Goal: Information Seeking & Learning: Learn about a topic

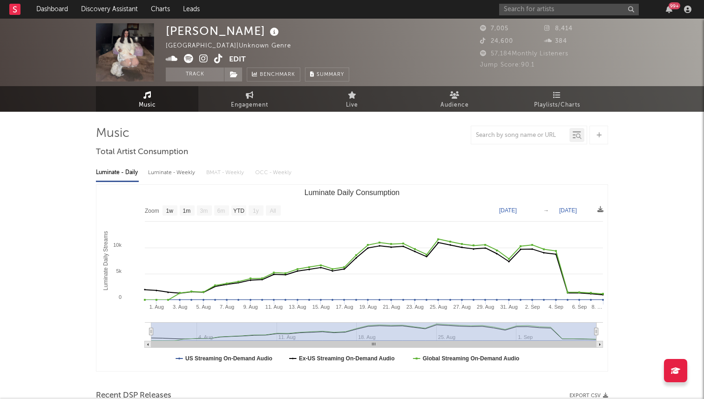
select select "1w"
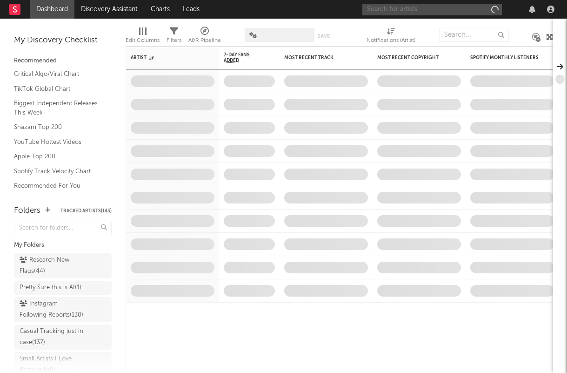
click at [412, 7] on input "text" at bounding box center [432, 10] width 140 height 12
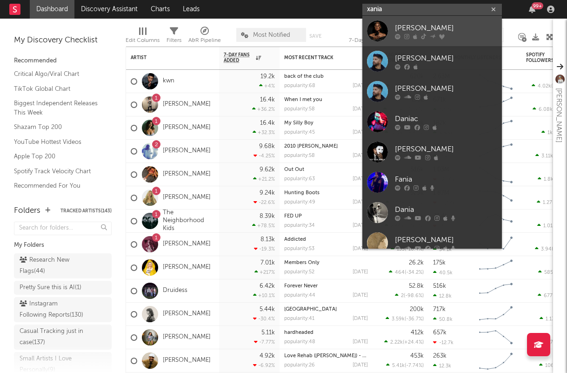
type input "xania"
click at [422, 30] on div "Xania Monet" at bounding box center [446, 27] width 102 height 11
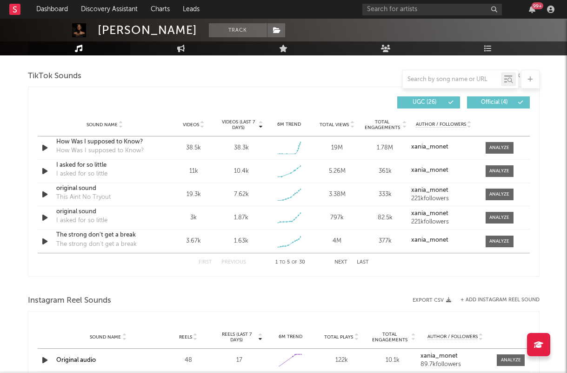
select select "1w"
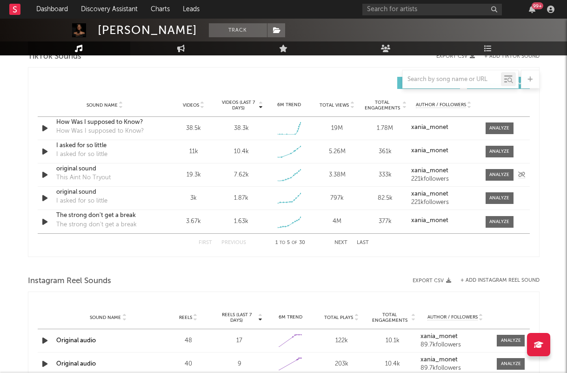
scroll to position [642, 0]
click at [342, 246] on div "First Previous 1 to 5 of 30 Next Last" at bounding box center [284, 243] width 170 height 18
click at [340, 244] on button "Next" at bounding box center [341, 243] width 13 height 5
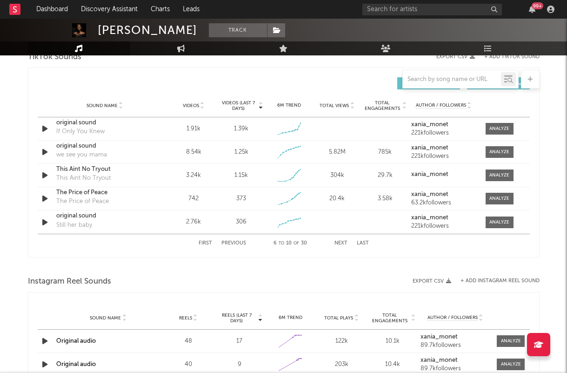
click at [340, 244] on button "Next" at bounding box center [341, 243] width 13 height 5
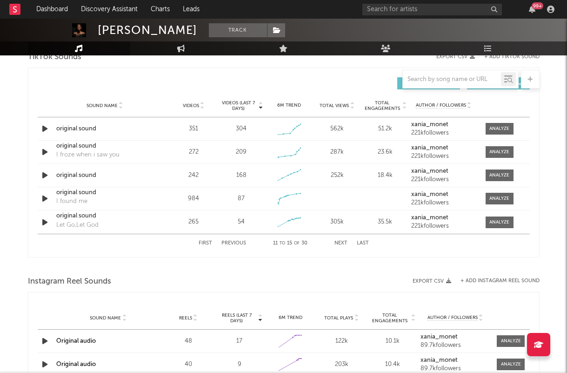
click at [340, 244] on button "Next" at bounding box center [341, 243] width 13 height 5
click at [209, 242] on button "First" at bounding box center [205, 243] width 13 height 5
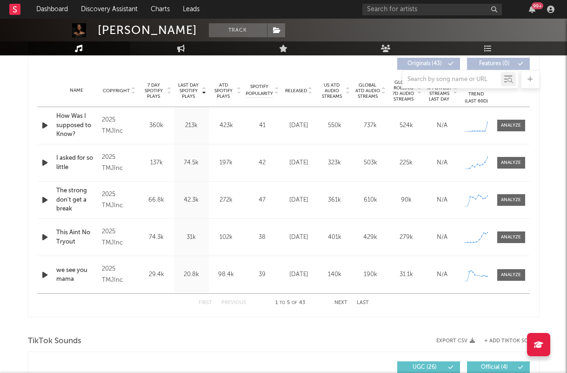
scroll to position [256, 0]
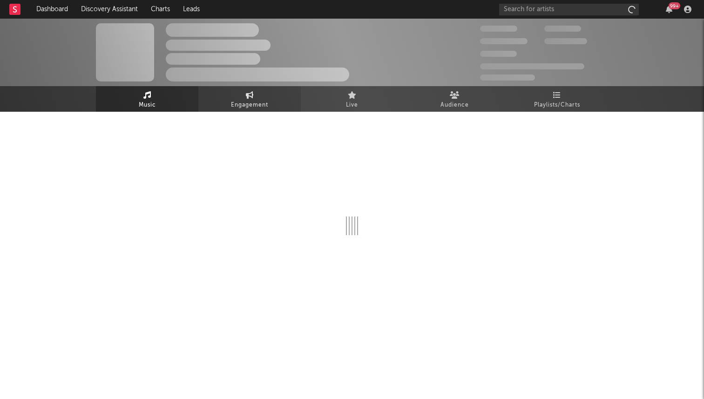
click at [245, 108] on span "Engagement" at bounding box center [249, 105] width 37 height 11
select select "1w"
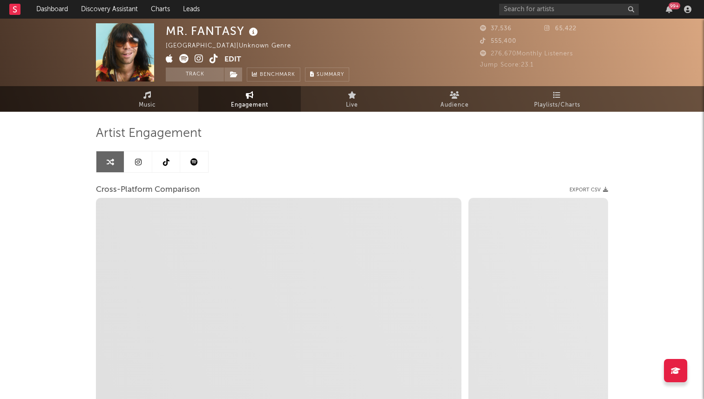
click at [143, 163] on link at bounding box center [138, 161] width 28 height 21
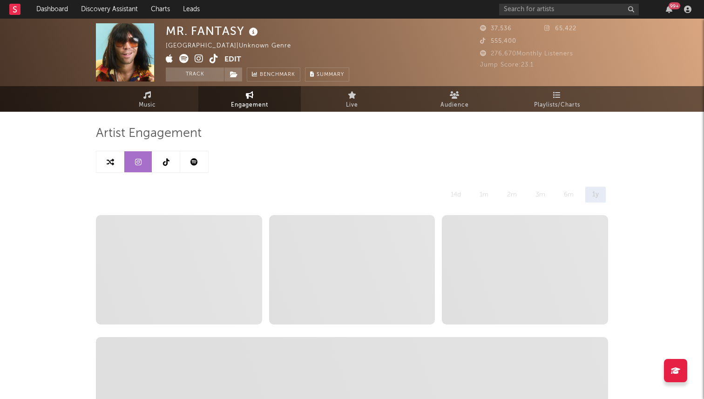
select select "1w"
click at [165, 107] on link "Music" at bounding box center [147, 99] width 102 height 26
select select "1w"
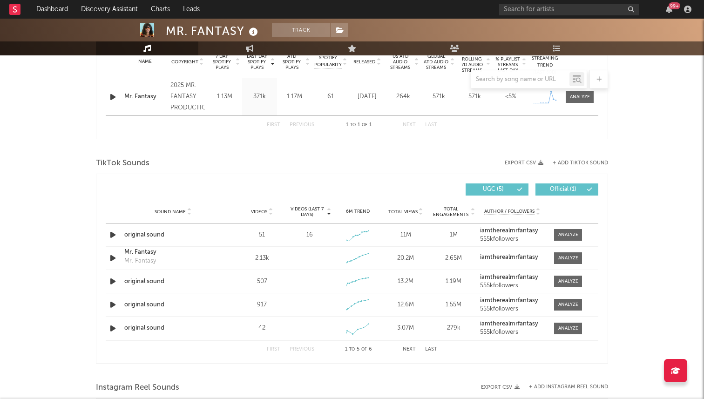
scroll to position [389, 0]
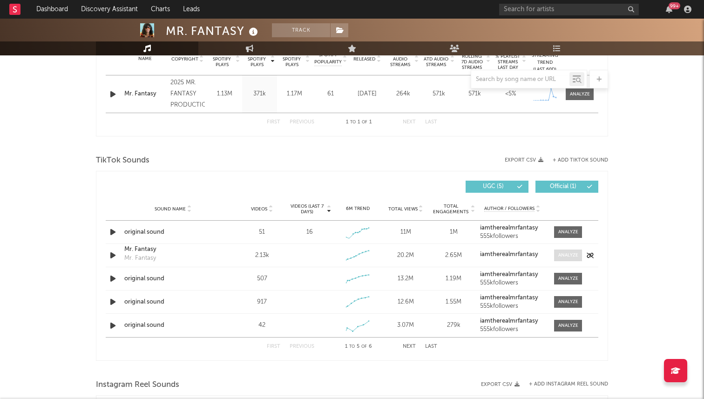
click at [554, 254] on span at bounding box center [568, 255] width 28 height 12
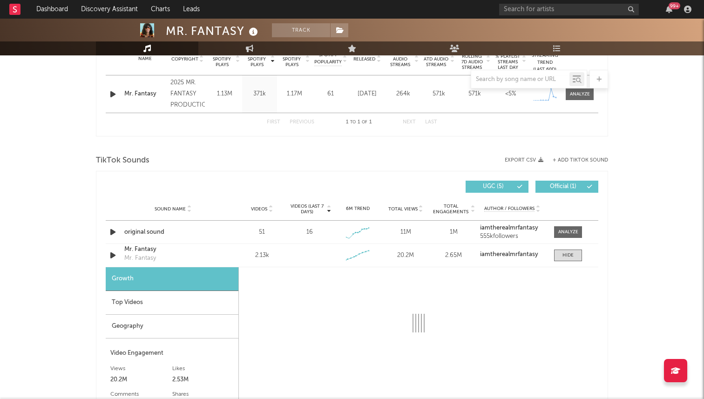
select select "1w"
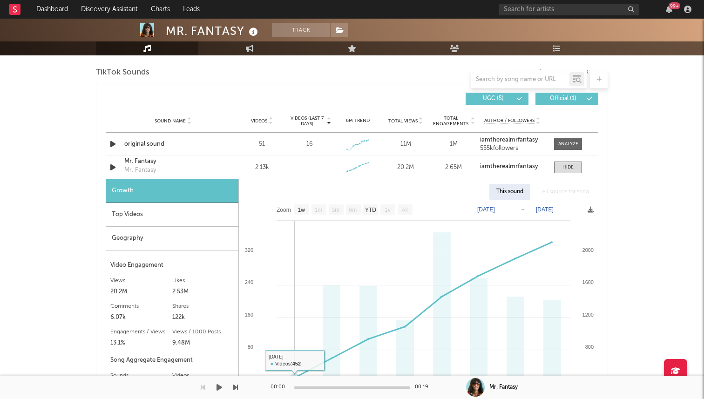
scroll to position [484, 0]
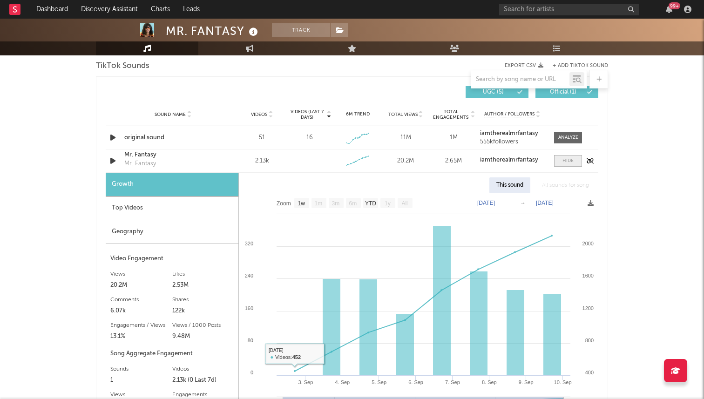
click at [561, 160] on span at bounding box center [568, 161] width 28 height 12
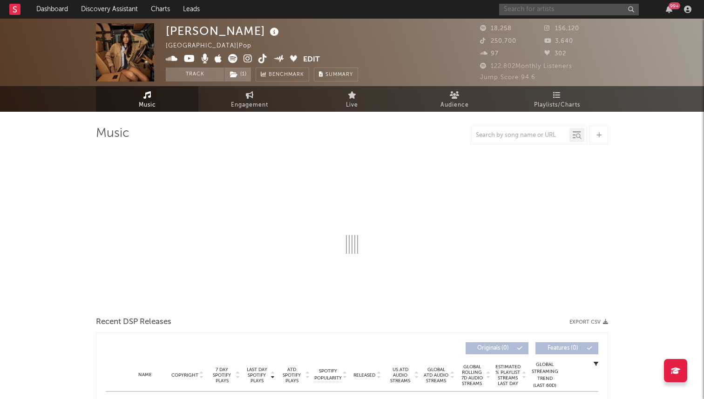
click at [511, 10] on input "text" at bounding box center [569, 10] width 140 height 12
select select "6m"
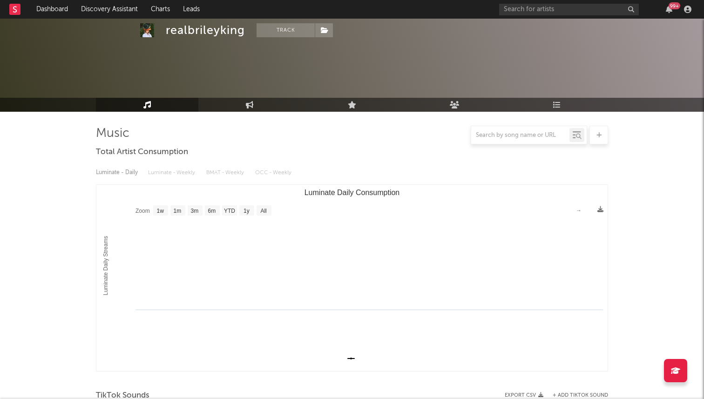
select select "1w"
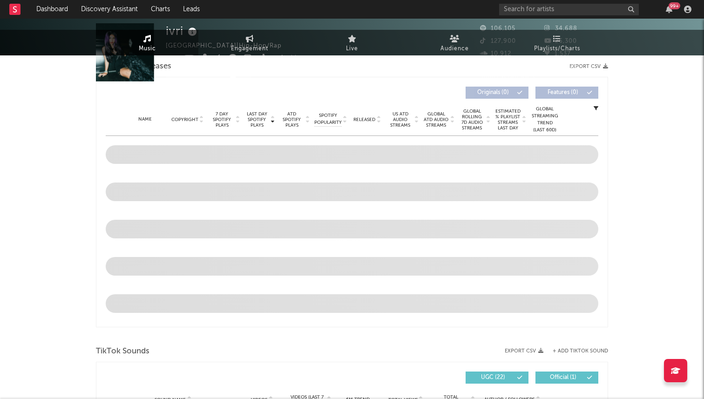
select select "6m"
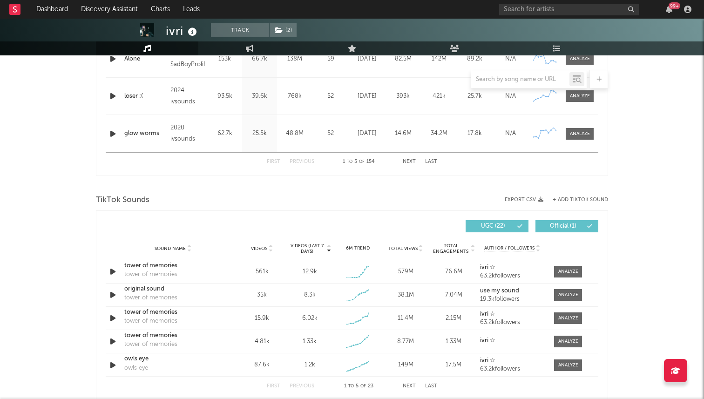
scroll to position [499, 0]
click at [571, 270] on div at bounding box center [568, 271] width 20 height 7
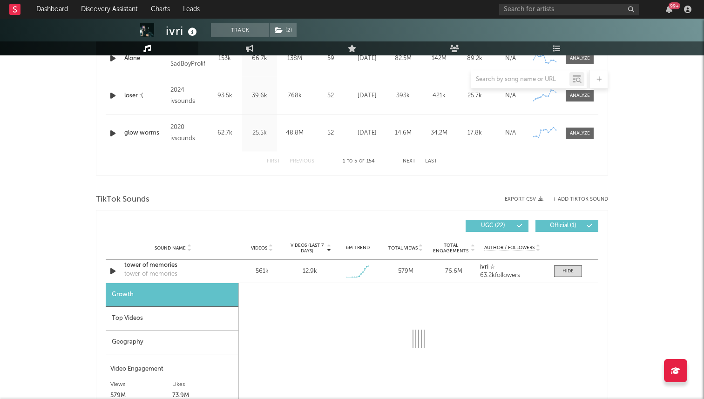
select select "1w"
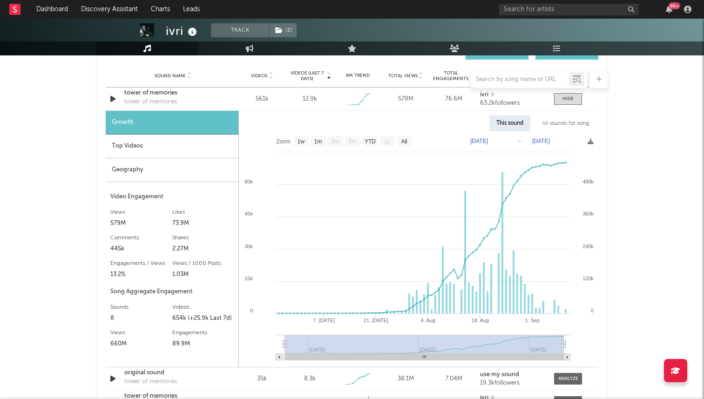
scroll to position [674, 0]
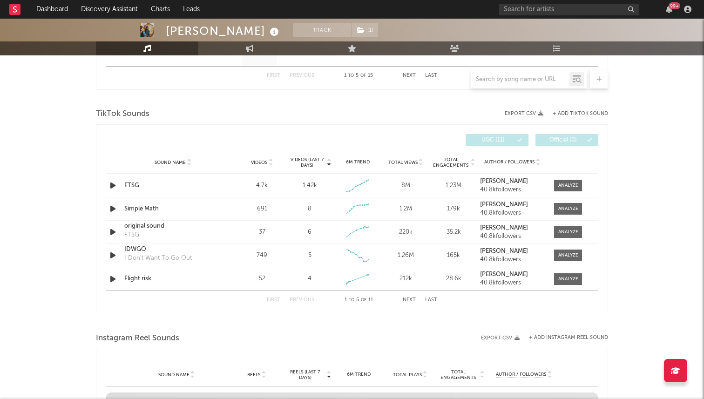
select select "6m"
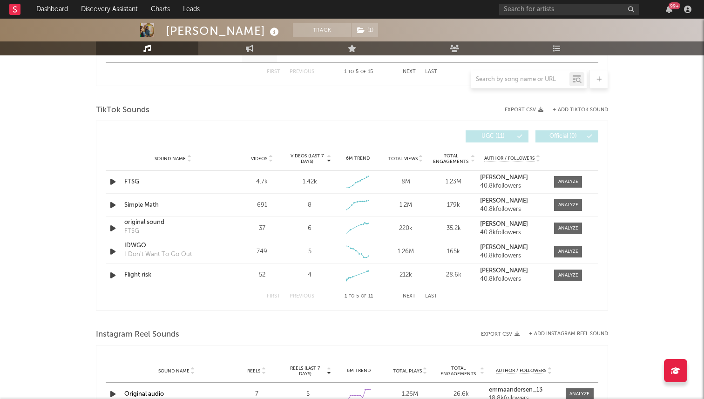
scroll to position [588, 0]
click at [557, 179] on span at bounding box center [568, 183] width 28 height 12
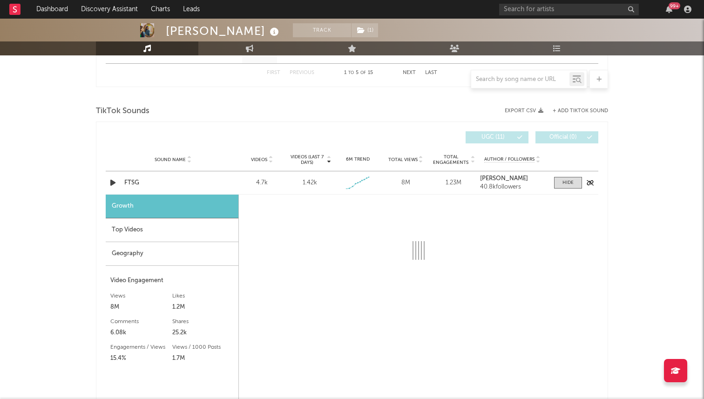
select select "1w"
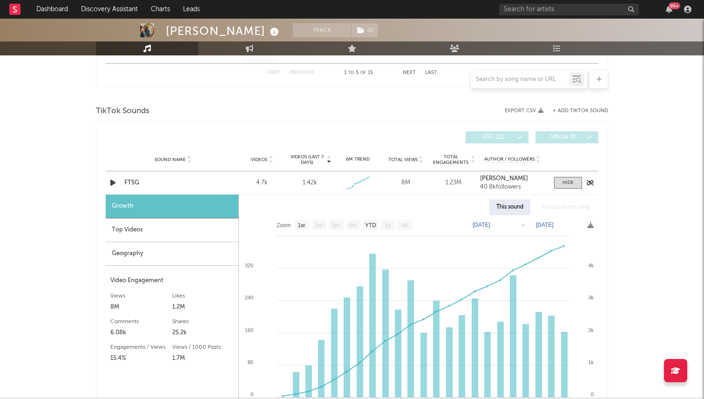
click at [139, 187] on div "FTSG" at bounding box center [172, 182] width 97 height 9
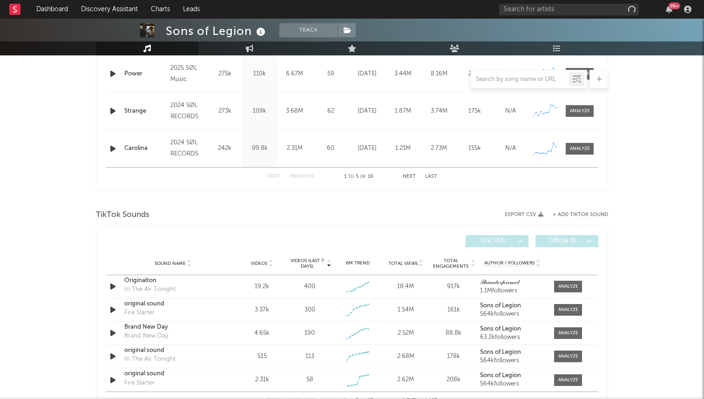
scroll to position [486, 0]
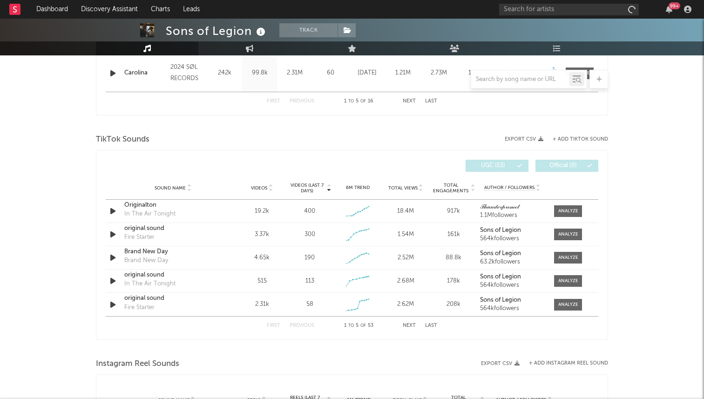
select select "6m"
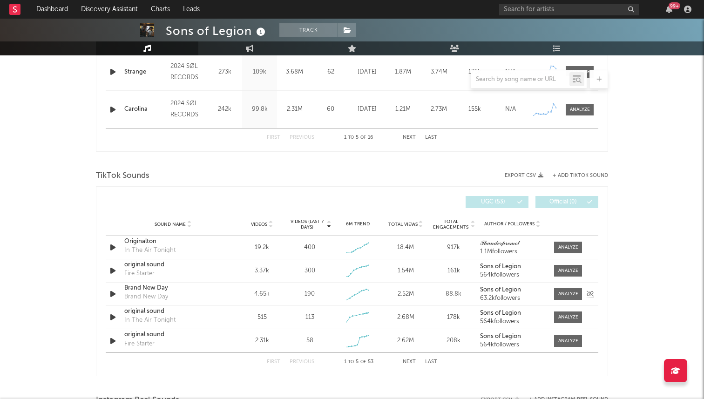
scroll to position [524, 0]
click at [562, 243] on div at bounding box center [568, 246] width 20 height 7
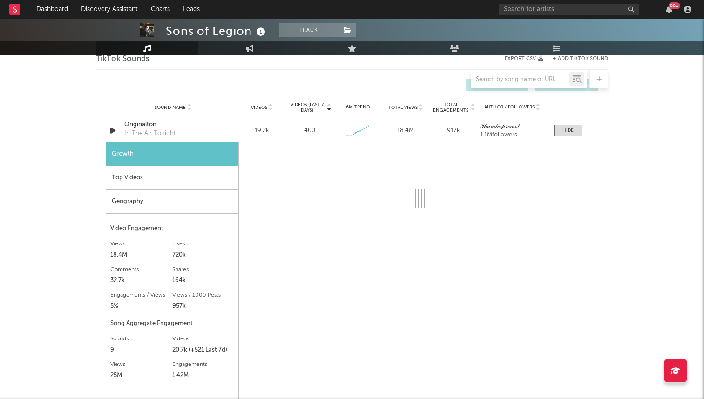
scroll to position [649, 0]
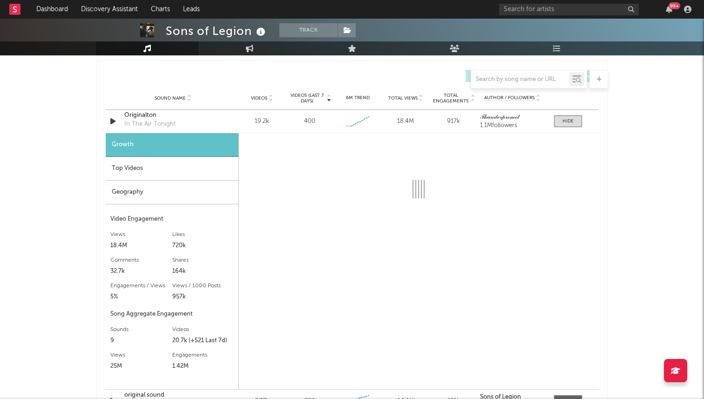
select select "6m"
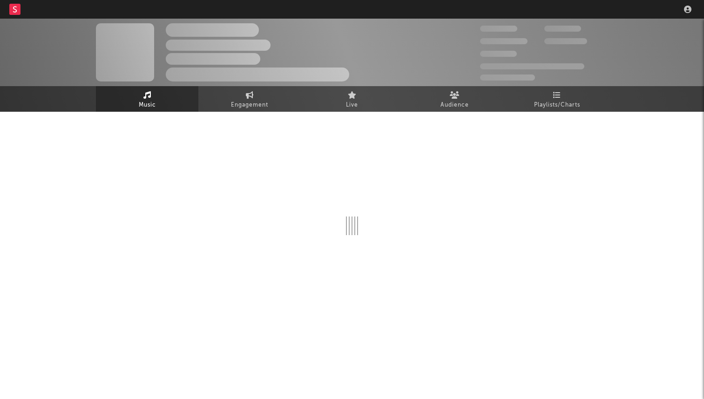
select select "6m"
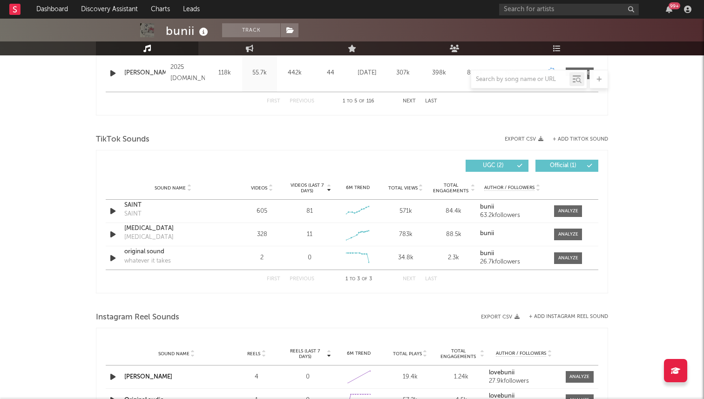
scroll to position [529, 0]
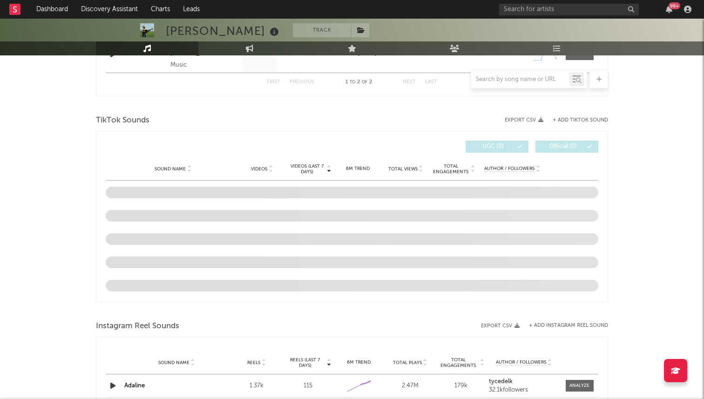
select select "1w"
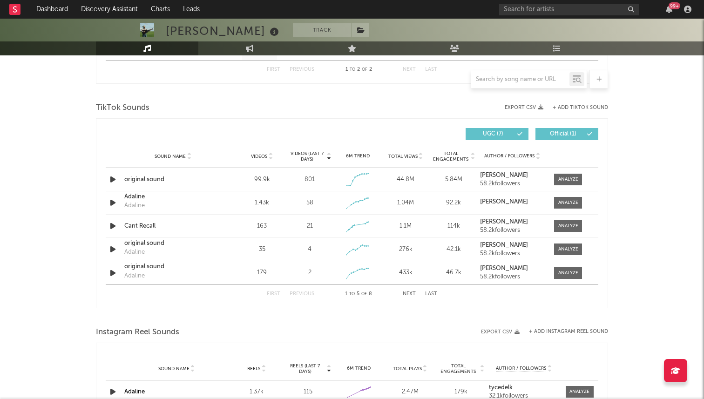
scroll to position [478, 0]
